Goal: Task Accomplishment & Management: Complete application form

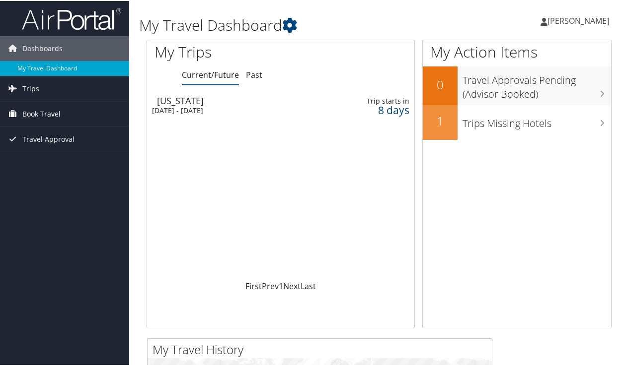
click at [44, 113] on span "Book Travel" at bounding box center [41, 113] width 38 height 25
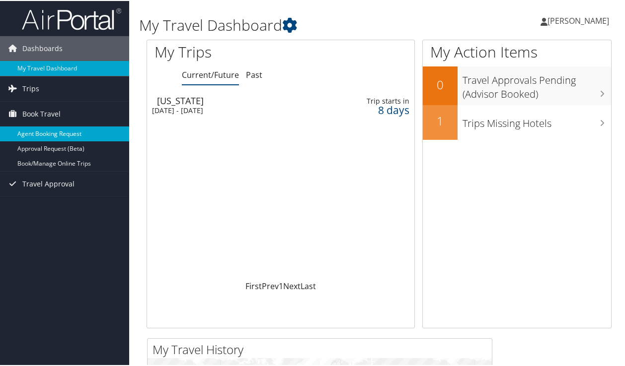
click at [47, 131] on link "Agent Booking Request" at bounding box center [64, 133] width 129 height 15
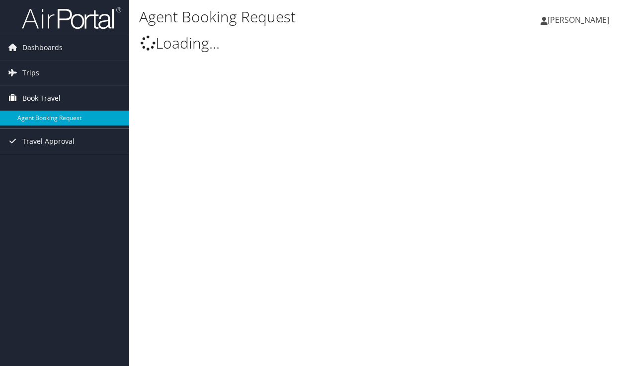
type input "[PERSON_NAME]"
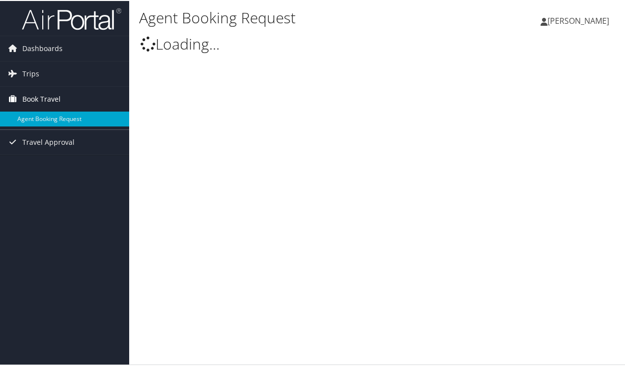
select select "[EMAIL_ADDRESS][DOMAIN_NAME]"
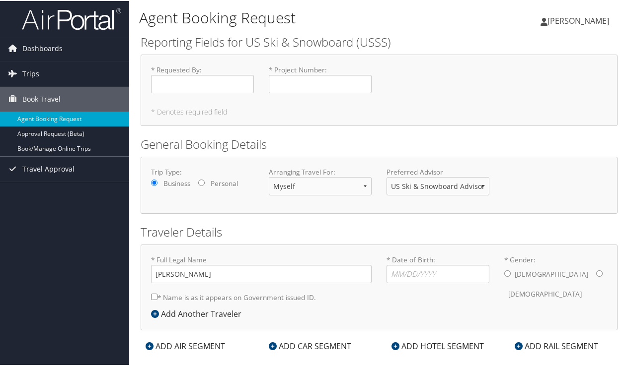
scroll to position [15, 0]
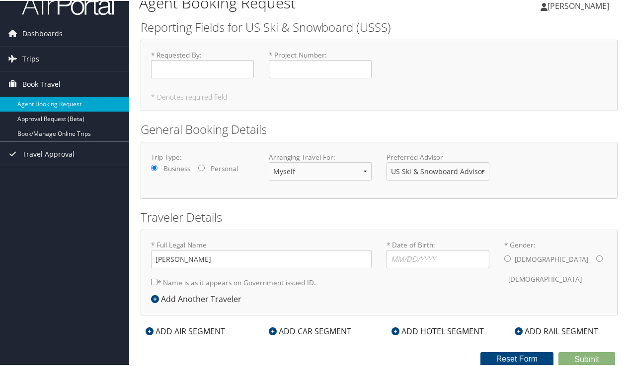
click at [33, 79] on span "Book Travel" at bounding box center [41, 83] width 38 height 25
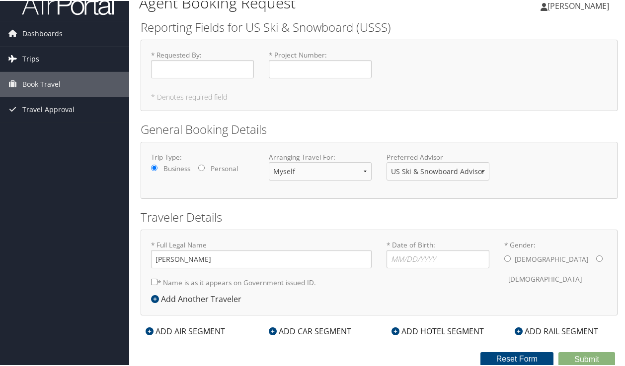
click at [31, 59] on span "Trips" at bounding box center [30, 58] width 17 height 25
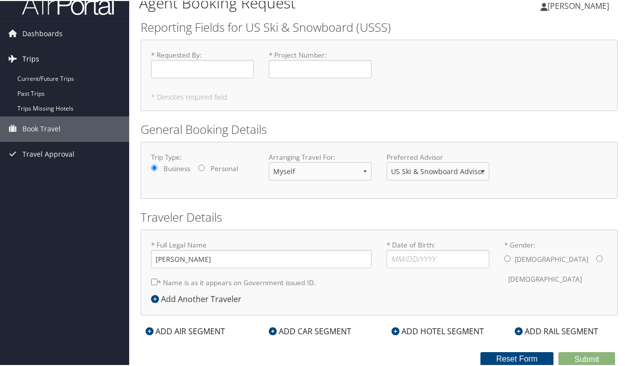
click at [31, 59] on span "Trips" at bounding box center [30, 58] width 17 height 25
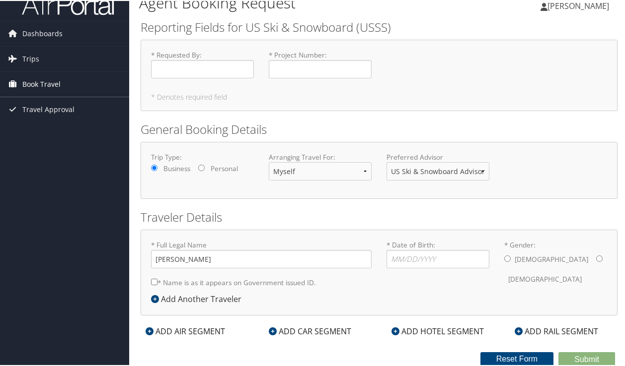
click at [29, 85] on span "Book Travel" at bounding box center [41, 83] width 38 height 25
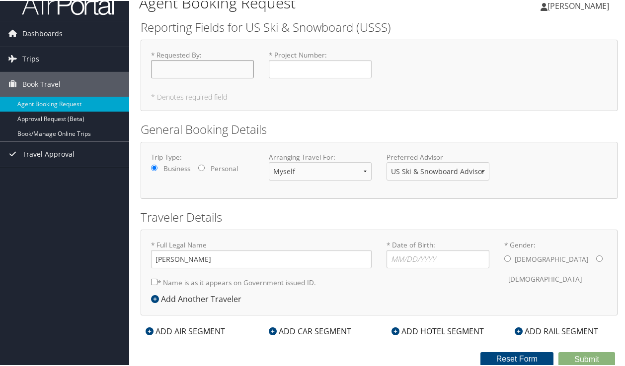
click at [176, 68] on input "* Requested By : Required" at bounding box center [202, 68] width 103 height 18
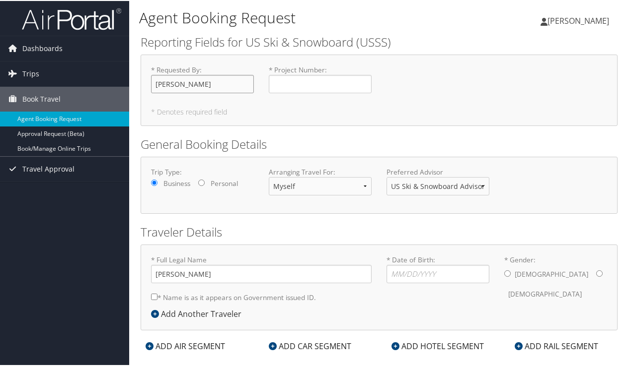
type input "[PERSON_NAME]"
